Goal: Information Seeking & Learning: Understand process/instructions

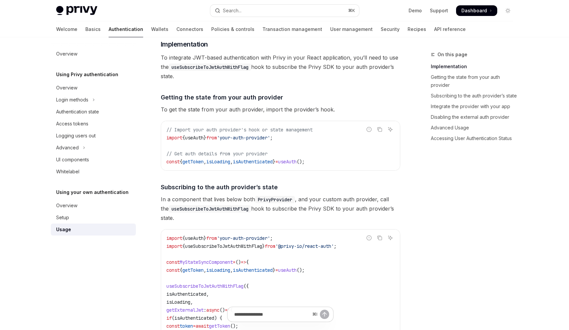
scroll to position [99, 0]
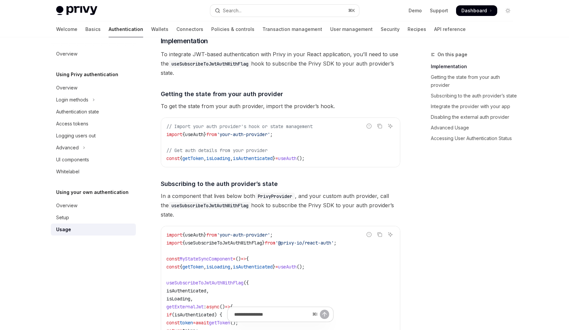
drag, startPoint x: 188, startPoint y: 133, endPoint x: 304, endPoint y: 138, distance: 116.1
click at [304, 138] on code "// Import your auth provider's hook or state management import { useAuth } from…" at bounding box center [281, 142] width 228 height 40
click at [288, 137] on code "// Import your auth provider's hook or state management import { useAuth } from…" at bounding box center [281, 142] width 228 height 40
drag, startPoint x: 235, startPoint y: 132, endPoint x: 292, endPoint y: 135, distance: 57.9
click at [292, 135] on code "// Import your auth provider's hook or state management import { useAuth } from…" at bounding box center [281, 142] width 228 height 40
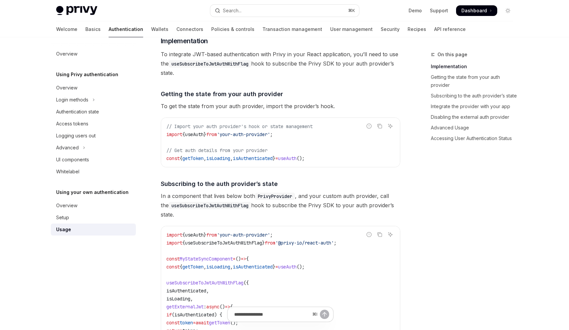
click at [200, 135] on span "useAuth" at bounding box center [194, 134] width 19 height 6
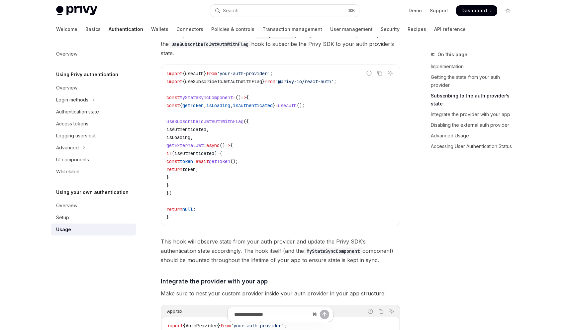
scroll to position [265, 0]
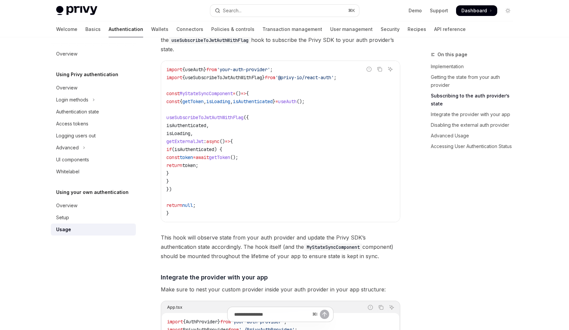
drag, startPoint x: 197, startPoint y: 120, endPoint x: 198, endPoint y: 153, distance: 32.3
click at [198, 153] on code "import { useAuth } from 'your-auth-provider' ; import { useSubscribeToJwtAuthWi…" at bounding box center [281, 141] width 228 height 152
click at [172, 148] on span "if" at bounding box center [169, 149] width 5 height 6
drag, startPoint x: 194, startPoint y: 144, endPoint x: 218, endPoint y: 141, distance: 24.1
click at [204, 141] on span "getExternalJwt" at bounding box center [185, 141] width 37 height 6
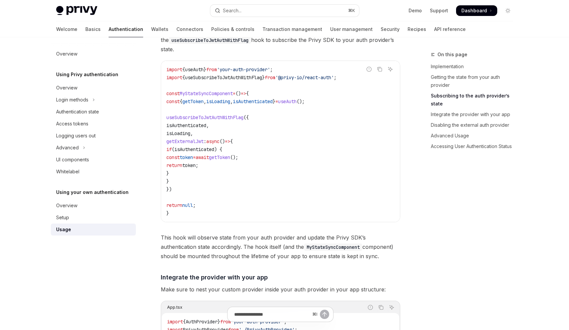
click at [204, 141] on span "getExternalJwt" at bounding box center [185, 141] width 37 height 6
click at [230, 157] on span "getToken" at bounding box center [219, 157] width 21 height 6
drag, startPoint x: 191, startPoint y: 99, endPoint x: 256, endPoint y: 121, distance: 68.2
click at [256, 121] on code "import { useAuth } from 'your-auth-provider' ; import { useSubscribeToJwtAuthWi…" at bounding box center [281, 141] width 228 height 152
click at [214, 150] on span "isAuthenticated" at bounding box center [194, 149] width 40 height 6
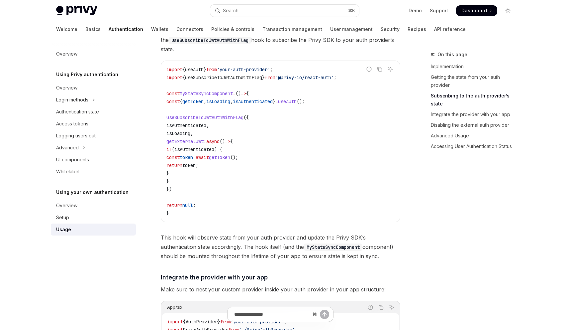
click at [200, 125] on span "isAuthenticated" at bounding box center [187, 125] width 40 height 6
click at [206, 125] on span "isAuthenticated" at bounding box center [187, 125] width 40 height 6
click at [201, 140] on span "getExternalJwt" at bounding box center [185, 141] width 37 height 6
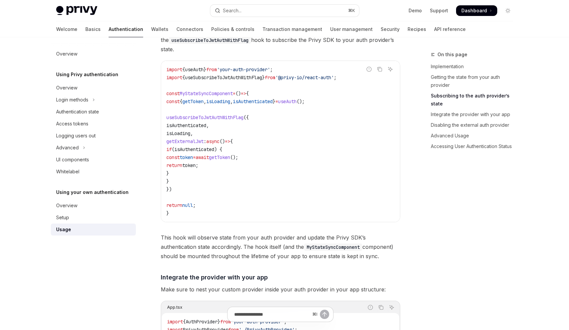
drag, startPoint x: 190, startPoint y: 140, endPoint x: 227, endPoint y: 142, distance: 36.9
click at [204, 142] on span "getExternalJwt" at bounding box center [185, 141] width 37 height 6
click at [244, 197] on code "import { useAuth } from 'your-auth-provider' ; import { useSubscribeToJwtAuthWi…" at bounding box center [281, 141] width 228 height 152
click at [190, 136] on span "isLoading" at bounding box center [179, 133] width 24 height 6
click at [88, 103] on div "Login methods" at bounding box center [72, 100] width 32 height 8
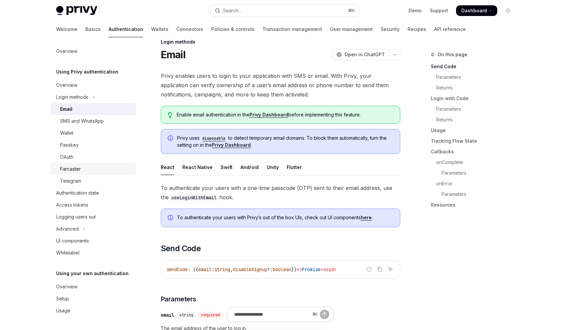
scroll to position [35, 0]
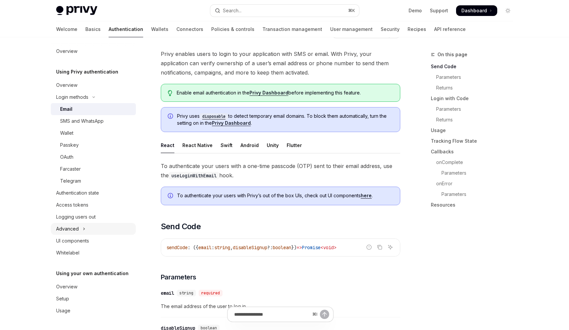
click at [65, 227] on div "Advanced" at bounding box center [67, 229] width 23 height 8
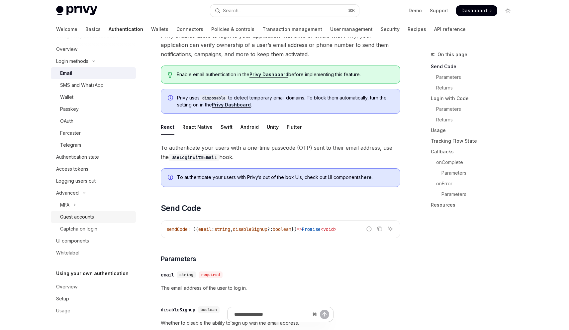
scroll to position [57, 0]
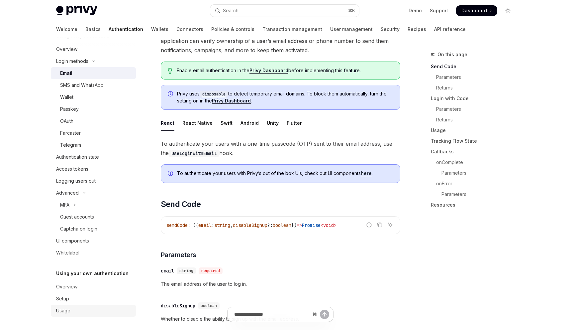
click at [66, 305] on link "Usage" at bounding box center [93, 310] width 85 height 12
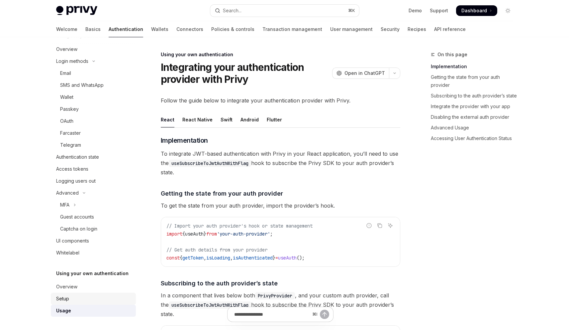
click at [68, 296] on div "Setup" at bounding box center [62, 298] width 13 height 8
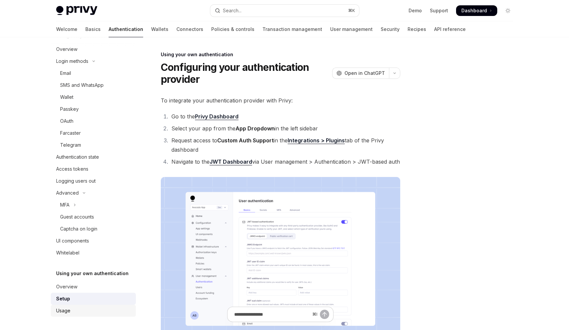
click at [83, 304] on link "Usage" at bounding box center [93, 310] width 85 height 12
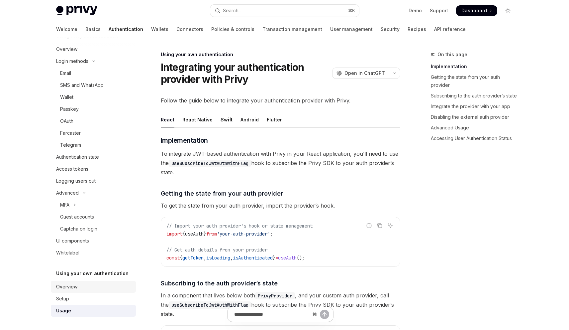
click at [83, 286] on div "Overview" at bounding box center [94, 287] width 76 height 8
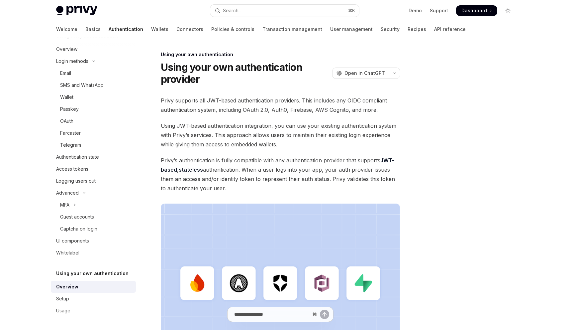
click at [253, 156] on span "Privy’s authentication is fully compatible with any authentication provider tha…" at bounding box center [281, 174] width 240 height 37
click at [263, 93] on div "Using your own authentication Using your own authentication provider OpenAI Ope…" at bounding box center [218, 266] width 367 height 431
click at [72, 295] on div "Setup" at bounding box center [94, 298] width 76 height 8
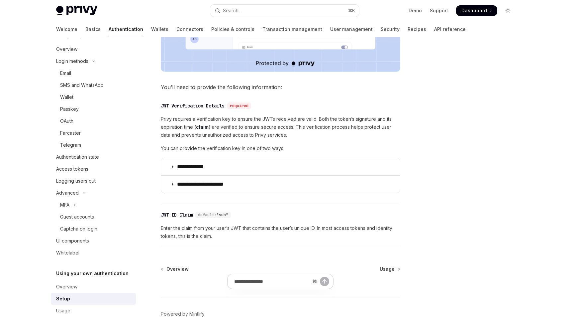
scroll to position [301, 0]
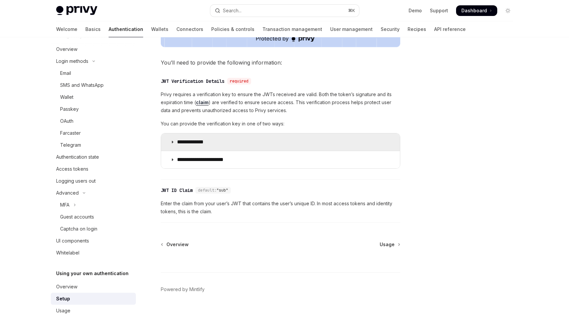
click at [250, 144] on summary "**********" at bounding box center [280, 141] width 239 height 17
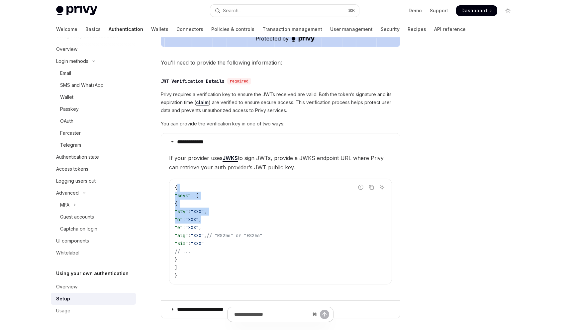
drag, startPoint x: 183, startPoint y: 190, endPoint x: 247, endPoint y: 226, distance: 73.1
click at [247, 225] on code "{ "keys" : [ { "kty" : "XXX" , "n" : "XXX" , "e" : "XXX" , "alg" : "XXX" , // "…" at bounding box center [281, 231] width 212 height 96
click at [199, 217] on span ""XXX"" at bounding box center [191, 219] width 13 height 6
click at [188, 213] on span ""kty"" at bounding box center [181, 211] width 13 height 6
click at [211, 239] on code "{ "keys" : [ { "kty" : "XXX" , "n" : "XXX" , "e" : "XXX" , "alg" : "XXX" , // "…" at bounding box center [281, 231] width 212 height 96
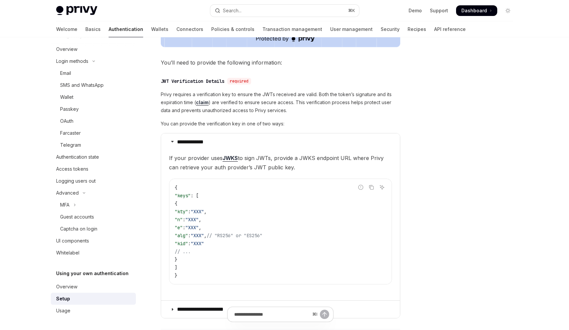
drag, startPoint x: 215, startPoint y: 237, endPoint x: 319, endPoint y: 237, distance: 104.4
click at [319, 237] on code "{ "keys" : [ { "kty" : "XXX" , "n" : "XXX" , "e" : "XXX" , "alg" : "XXX" , // "…" at bounding box center [281, 231] width 212 height 96
click at [188, 244] on span ""kid"" at bounding box center [181, 243] width 13 height 6
click at [183, 219] on span ""n"" at bounding box center [179, 219] width 8 height 6
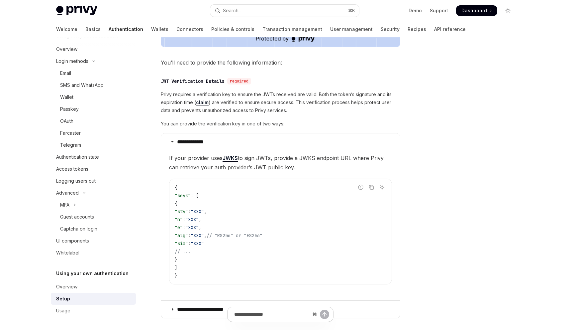
click at [207, 223] on code "{ "keys" : [ { "kty" : "XXX" , "n" : "XXX" , "e" : "XXX" , "alg" : "XXX" , // "…" at bounding box center [281, 231] width 212 height 96
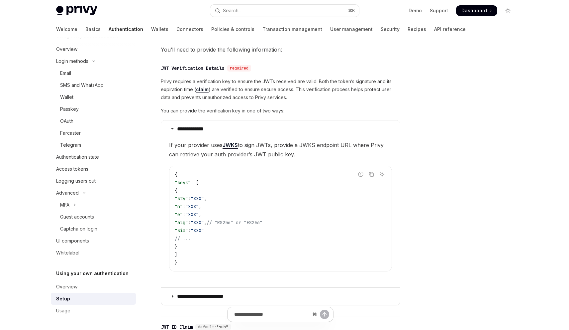
scroll to position [318, 0]
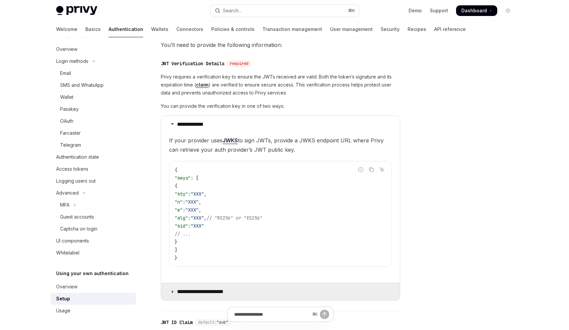
click at [203, 293] on p "**********" at bounding box center [205, 291] width 57 height 7
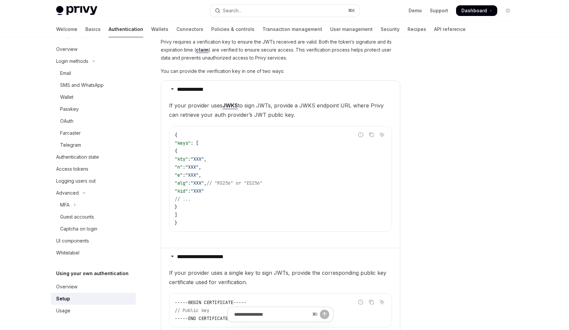
scroll to position [528, 0]
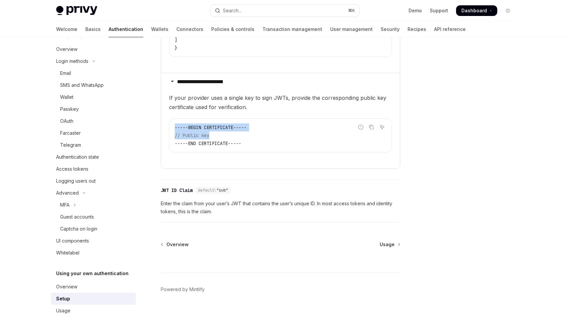
drag, startPoint x: 251, startPoint y: 139, endPoint x: 195, endPoint y: 118, distance: 59.3
click at [195, 118] on children "If your provider uses a single key to sign JWTs, provide the corresponding publ…" at bounding box center [280, 128] width 223 height 70
click at [201, 115] on children "If your provider uses a single key to sign JWTs, provide the corresponding publ…" at bounding box center [280, 128] width 223 height 70
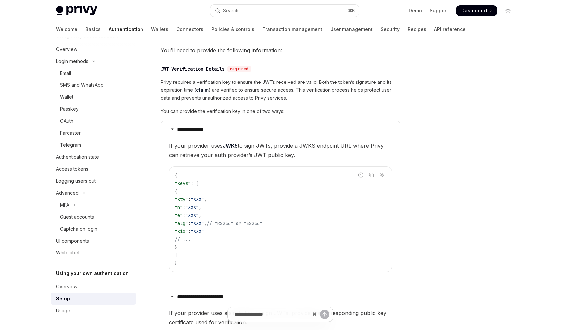
scroll to position [306, 0]
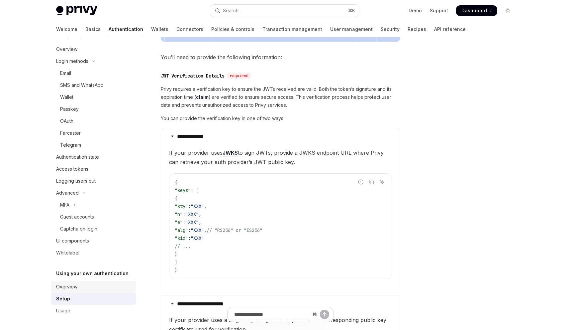
click at [68, 283] on div "Overview" at bounding box center [66, 287] width 21 height 8
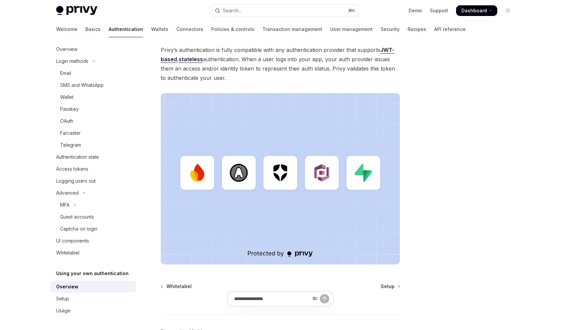
scroll to position [152, 0]
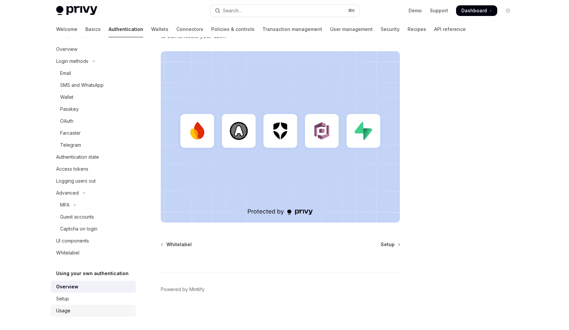
click at [60, 308] on div "Usage" at bounding box center [63, 310] width 14 height 8
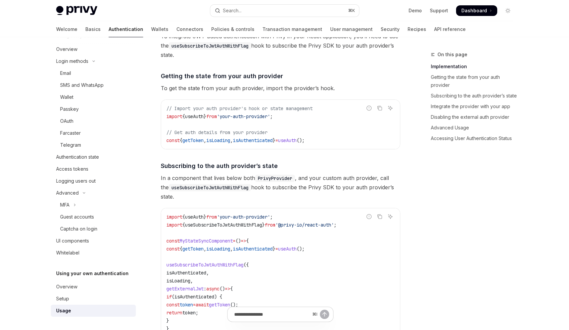
scroll to position [126, 0]
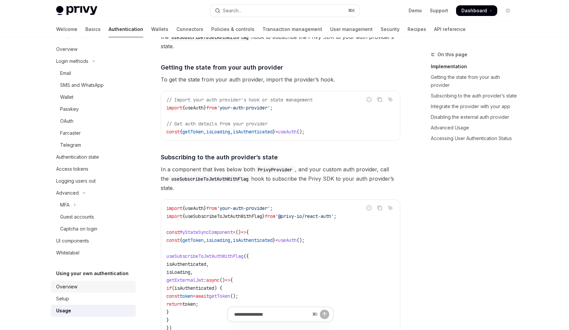
click at [82, 284] on div "Overview" at bounding box center [94, 287] width 76 height 8
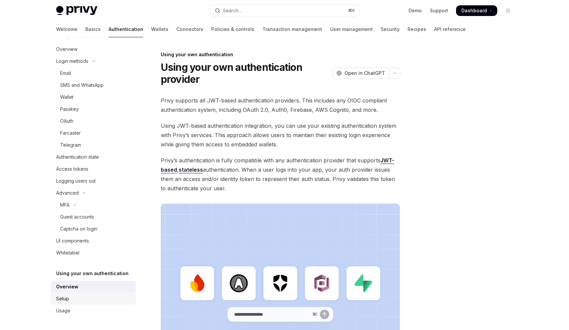
click at [87, 293] on link "Setup" at bounding box center [93, 298] width 85 height 12
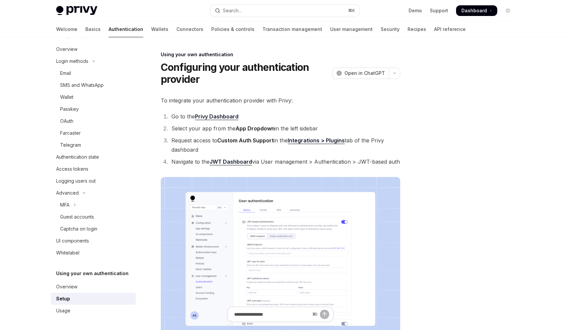
type textarea "*"
click at [214, 69] on h1 "Configuring your authentication provider" at bounding box center [245, 73] width 169 height 24
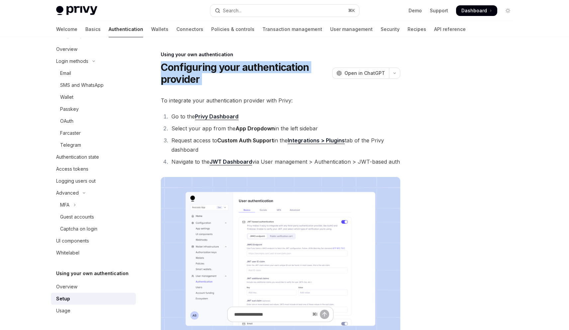
click at [205, 73] on h1 "Configuring your authentication provider" at bounding box center [245, 73] width 169 height 24
